Goal: Information Seeking & Learning: Learn about a topic

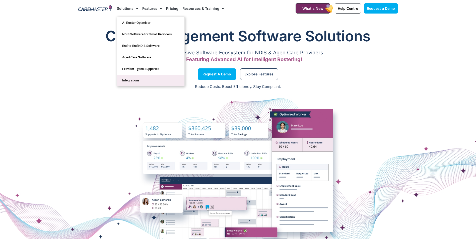
click at [143, 83] on link "Integrations" at bounding box center [150, 81] width 67 height 12
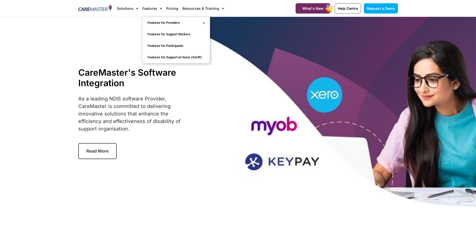
click at [149, 7] on link "Features" at bounding box center [152, 8] width 20 height 17
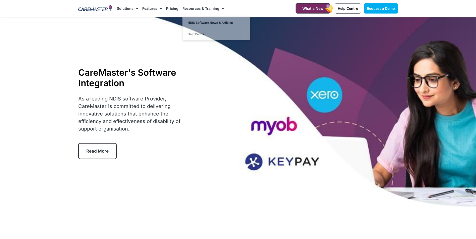
click at [173, 9] on link "Pricing" at bounding box center [172, 8] width 12 height 17
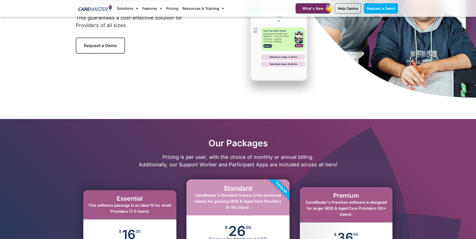
scroll to position [100, 0]
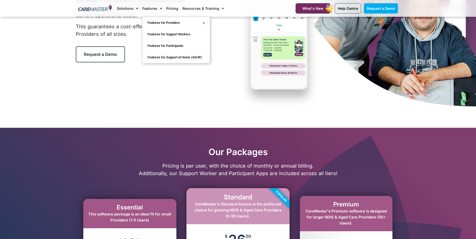
click at [148, 10] on link "Features" at bounding box center [152, 8] width 20 height 17
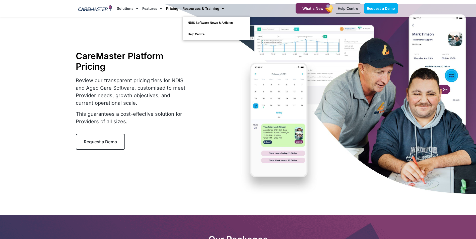
scroll to position [25, 0]
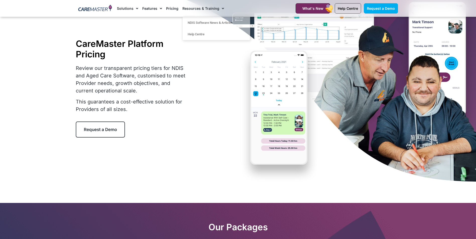
click at [209, 129] on div "CareMaster Platform Pricing Review our transparent pricing tiers for NDIS and A…" at bounding box center [147, 88] width 142 height 100
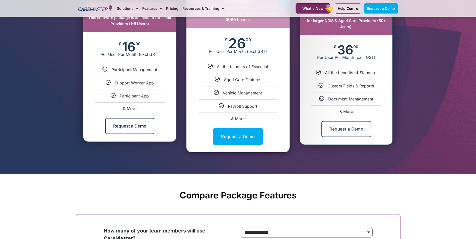
scroll to position [301, 0]
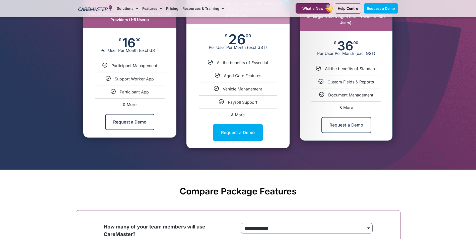
click at [291, 176] on section "Compare Package Features" at bounding box center [238, 186] width 476 height 33
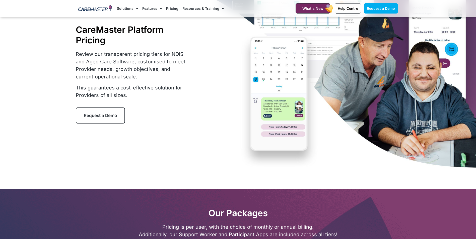
scroll to position [0, 0]
